Goal: Transaction & Acquisition: Purchase product/service

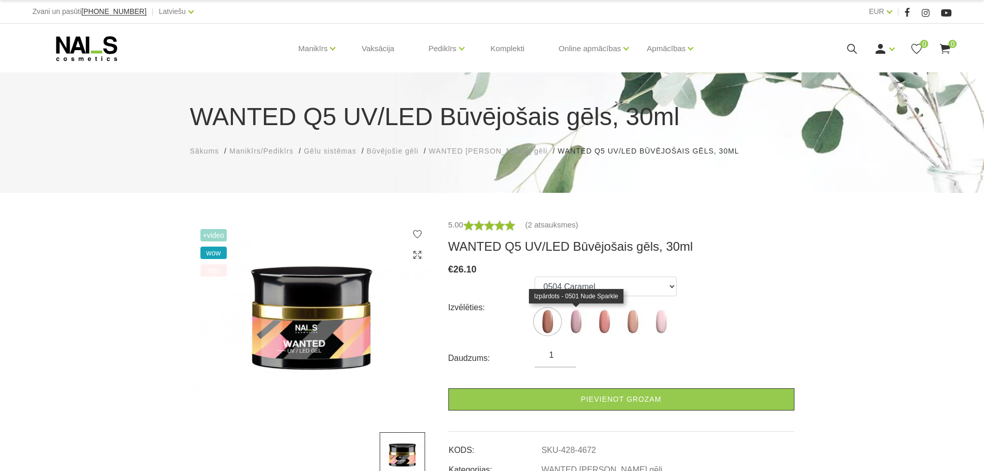
click at [576, 319] on img at bounding box center [576, 321] width 26 height 26
select select "4673"
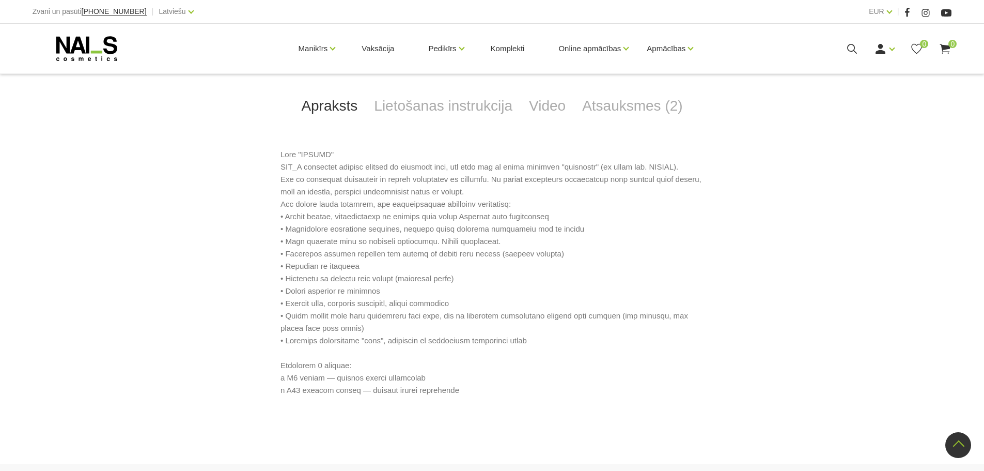
scroll to position [155, 0]
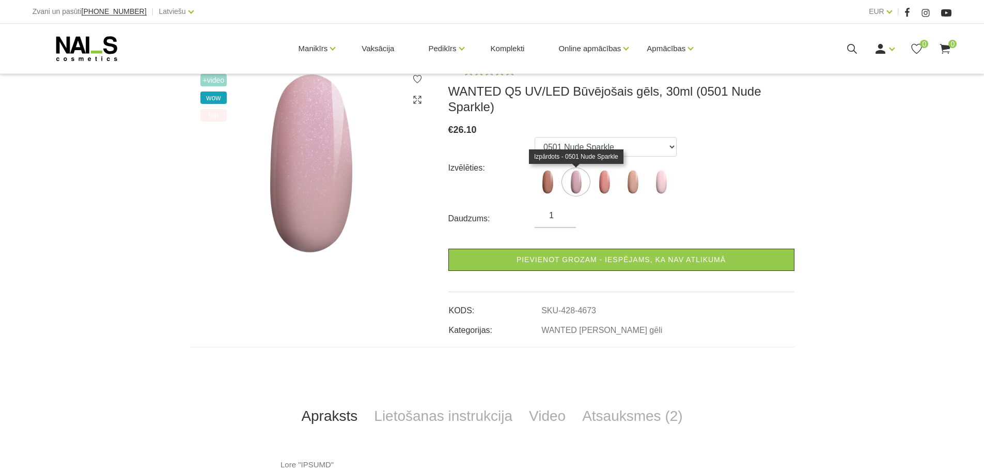
click at [581, 180] on img at bounding box center [576, 182] width 26 height 26
drag, startPoint x: 632, startPoint y: 143, endPoint x: 571, endPoint y: 142, distance: 61.5
click at [571, 142] on select "0504 Caramel 0501 Nude Sparkle 0502 Mood 0503 Macchiato 0505 Dream Rose" at bounding box center [606, 147] width 142 height 20
drag, startPoint x: 565, startPoint y: 147, endPoint x: 613, endPoint y: 145, distance: 48.1
click at [611, 145] on select "0504 Caramel 0501 Nude Sparkle 0502 Mood 0503 Macchiato 0505 Dream Rose" at bounding box center [606, 147] width 142 height 20
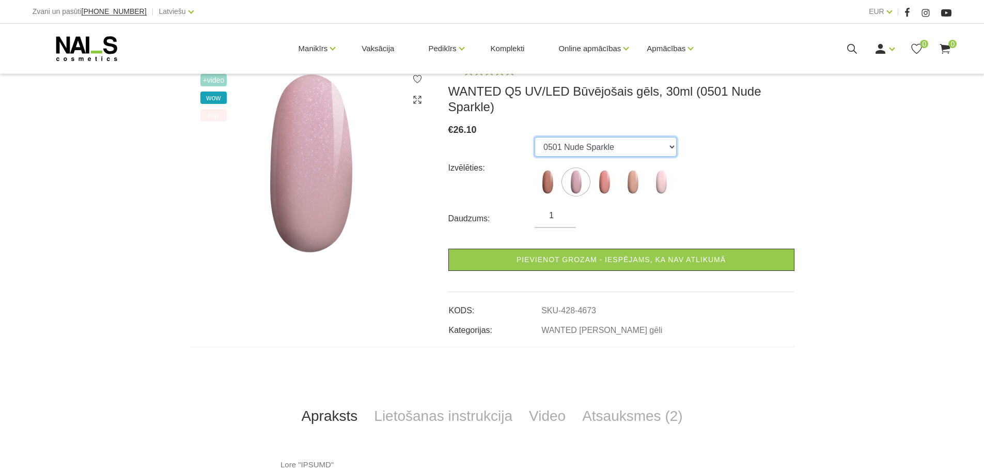
click at [616, 144] on select "0504 Caramel 0501 Nude Sparkle 0502 Mood 0503 Macchiato 0505 Dream Rose" at bounding box center [606, 147] width 142 height 20
click at [617, 148] on select "0504 Caramel 0501 Nude Sparkle 0502 Mood 0503 Macchiato 0505 Dream Rose" at bounding box center [606, 147] width 142 height 20
click at [535, 137] on select "0504 Caramel 0501 Nude Sparkle 0502 Mood 0503 Macchiato 0505 Dream Rose" at bounding box center [606, 147] width 142 height 20
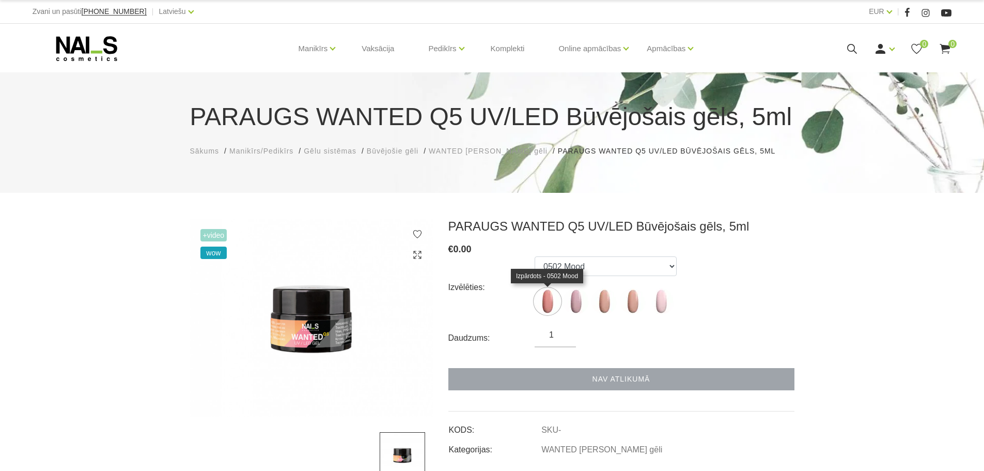
click at [545, 302] on img at bounding box center [548, 301] width 26 height 26
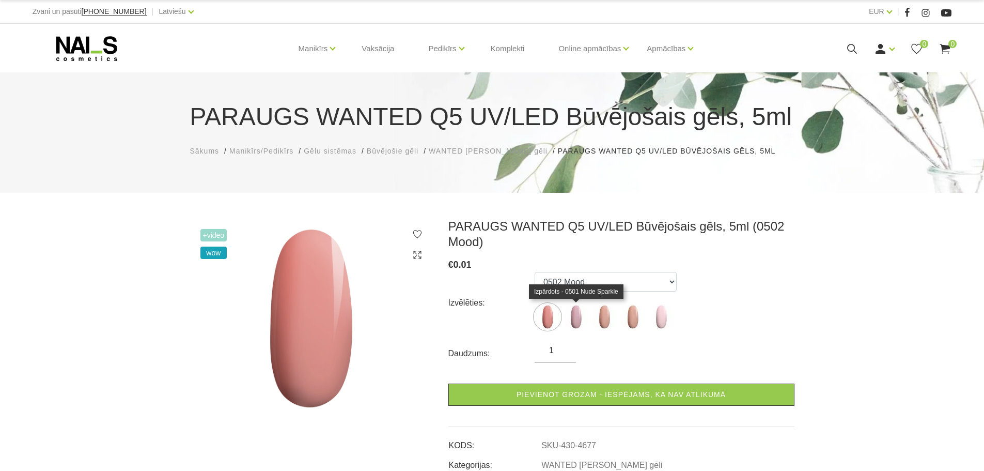
click at [578, 313] on img at bounding box center [576, 317] width 26 height 26
select select "4678"
